Goal: Transaction & Acquisition: Purchase product/service

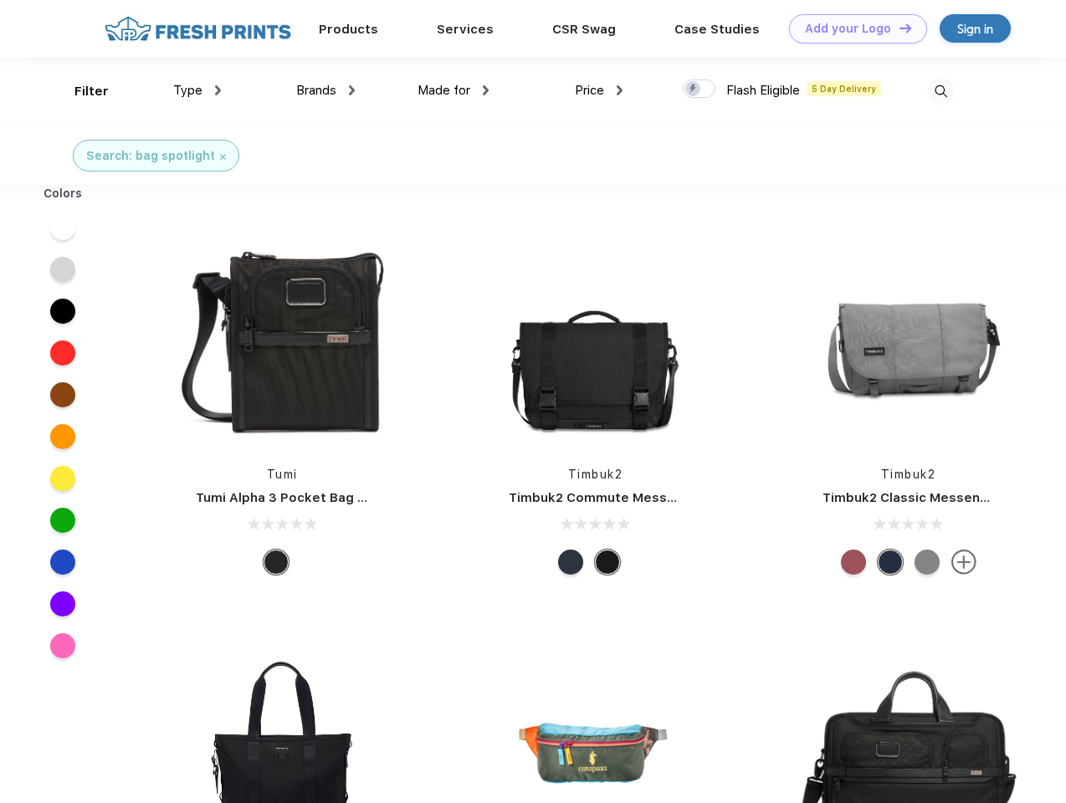
scroll to position [1, 0]
click at [851, 28] on link "Add your Logo Design Tool" at bounding box center [858, 28] width 138 height 29
click at [0, 0] on div "Design Tool" at bounding box center [0, 0] width 0 height 0
click at [897, 28] on link "Add your Logo Design Tool" at bounding box center [858, 28] width 138 height 29
click at [80, 91] on div "Filter" at bounding box center [91, 91] width 34 height 19
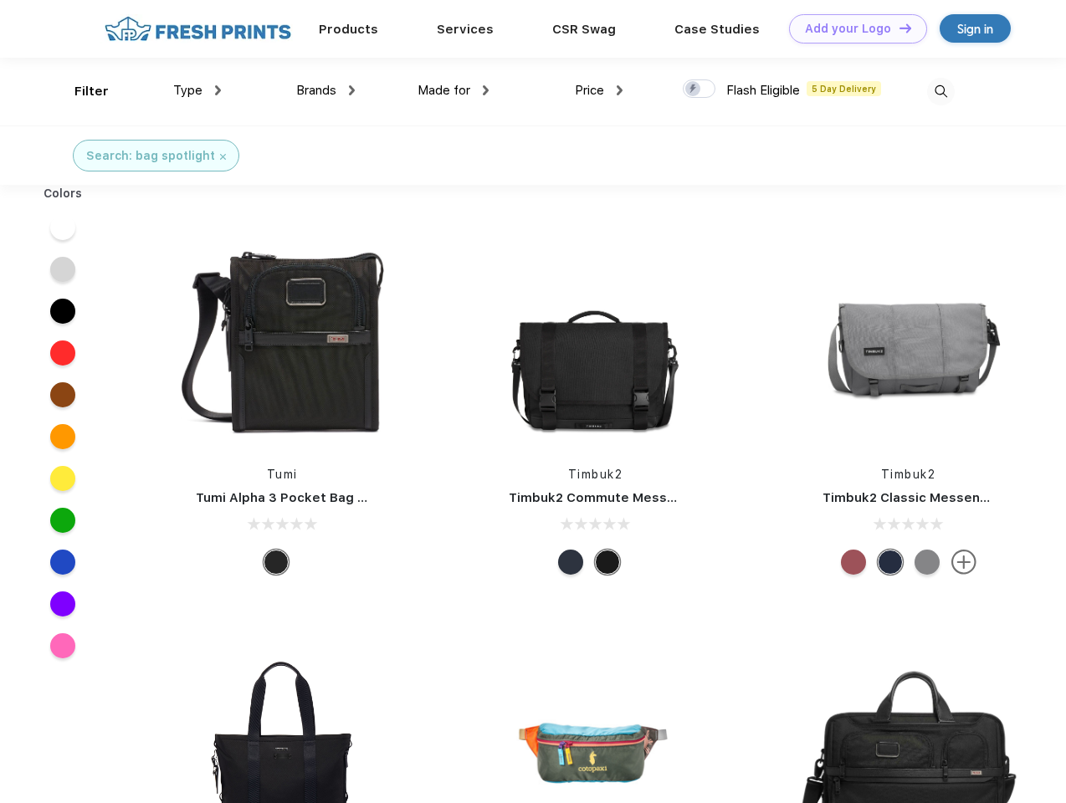
click at [197, 90] on span "Type" at bounding box center [187, 90] width 29 height 15
click at [325, 90] on span "Brands" at bounding box center [316, 90] width 40 height 15
click at [453, 90] on span "Made for" at bounding box center [443, 90] width 53 height 15
click at [599, 90] on span "Price" at bounding box center [589, 90] width 29 height 15
click at [699, 89] on div at bounding box center [698, 88] width 33 height 18
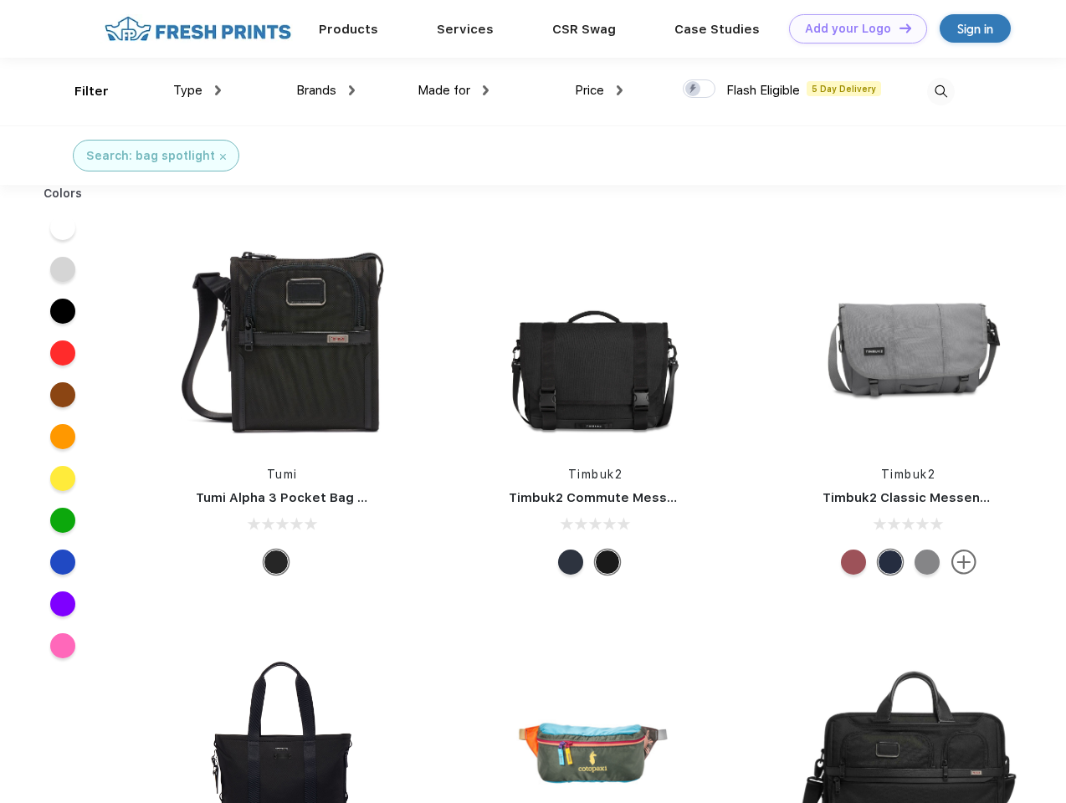
click at [693, 89] on input "checkbox" at bounding box center [687, 84] width 11 height 11
click at [940, 91] on img at bounding box center [941, 92] width 28 height 28
